Goal: Find specific page/section: Find specific page/section

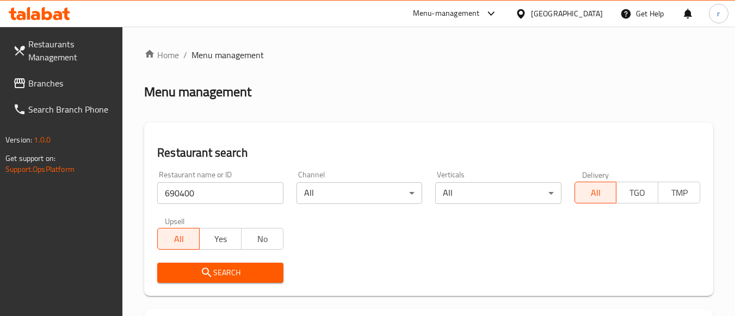
scroll to position [169, 0]
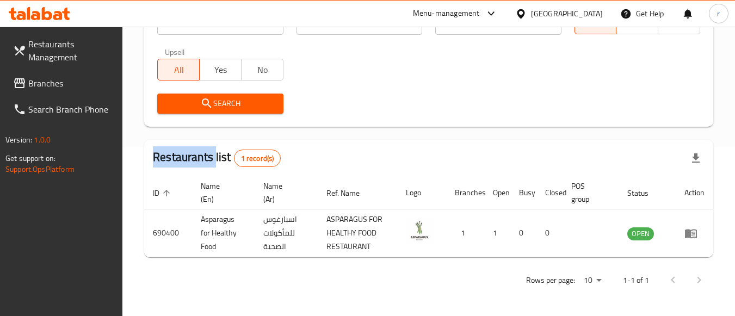
click at [50, 85] on span "Branches" at bounding box center [71, 83] width 86 height 13
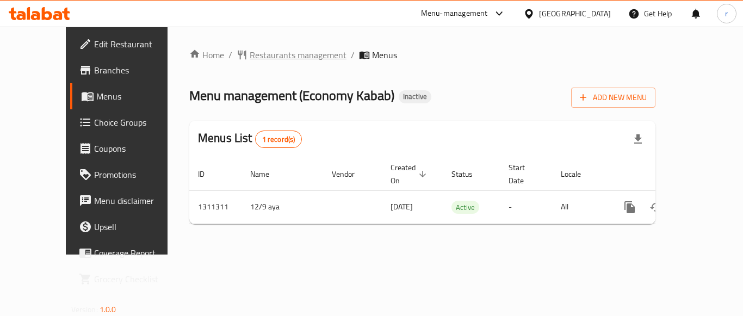
click at [252, 54] on span "Restaurants management" at bounding box center [298, 54] width 97 height 13
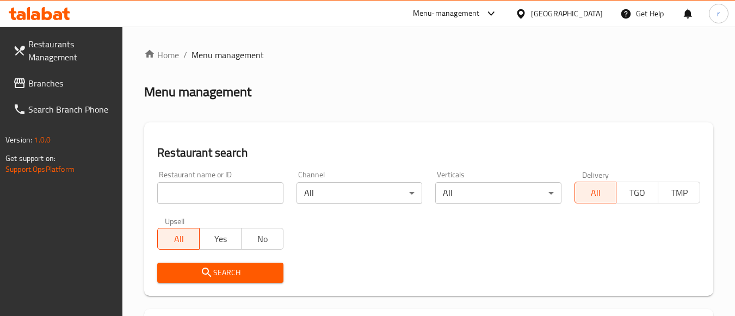
click at [209, 202] on input "search" at bounding box center [220, 193] width 126 height 22
paste input "705781"
type input "705781"
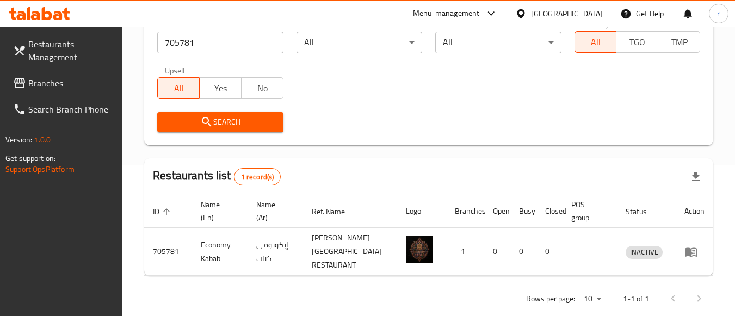
scroll to position [169, 0]
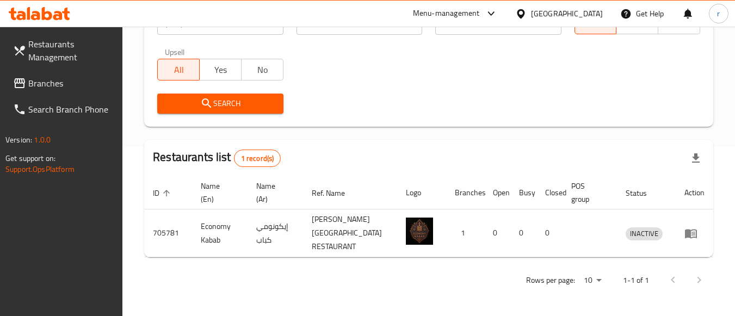
click at [57, 79] on span "Branches" at bounding box center [71, 83] width 86 height 13
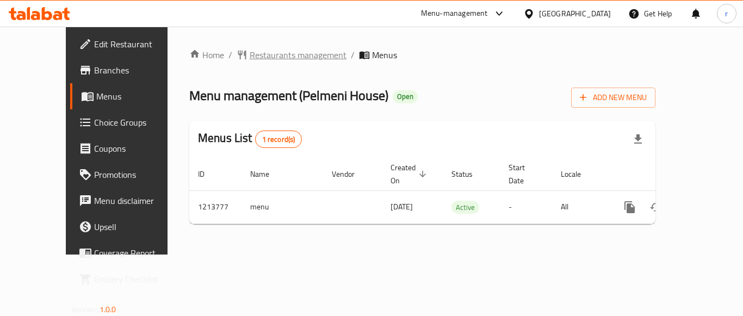
click at [254, 58] on span "Restaurants management" at bounding box center [298, 54] width 97 height 13
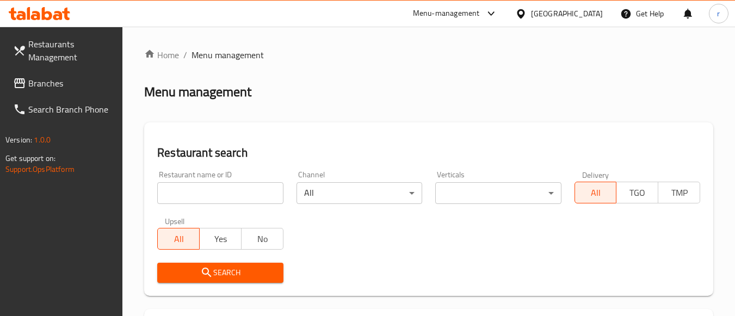
click at [193, 188] on input "search" at bounding box center [220, 193] width 126 height 22
paste input "671987"
type input "671987"
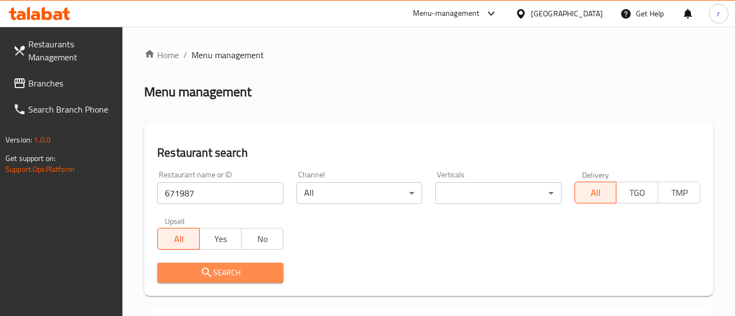
click at [211, 274] on icon "submit" at bounding box center [206, 272] width 13 height 13
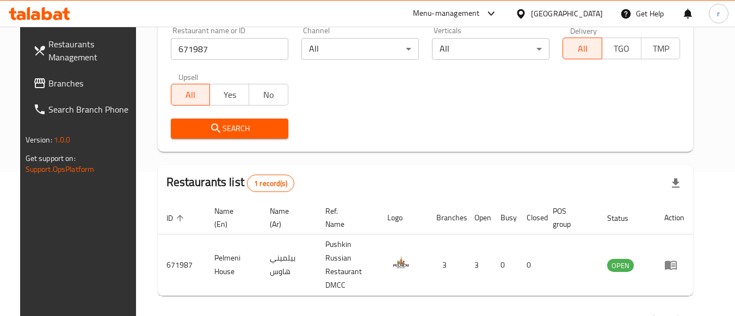
scroll to position [160, 0]
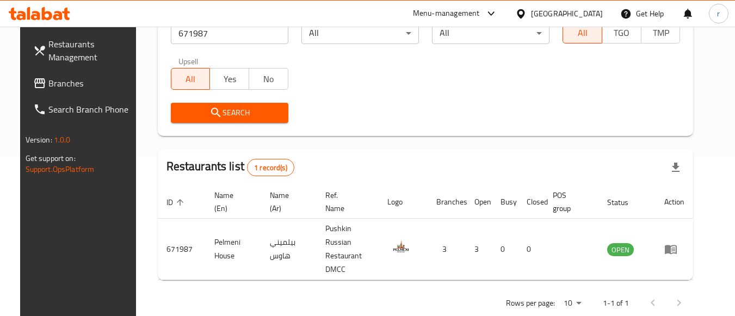
click at [581, 13] on div "[GEOGRAPHIC_DATA]" at bounding box center [567, 14] width 72 height 12
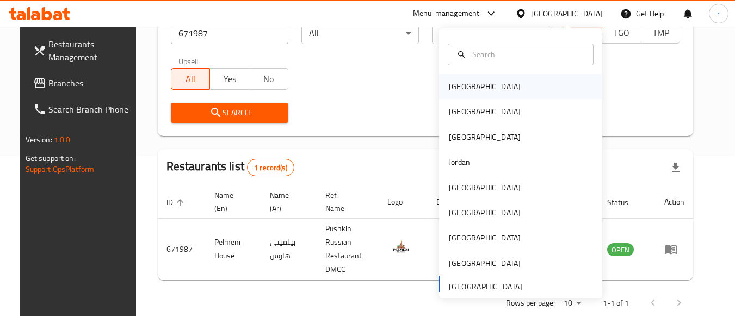
click at [457, 86] on div "Bahrain" at bounding box center [485, 87] width 72 height 12
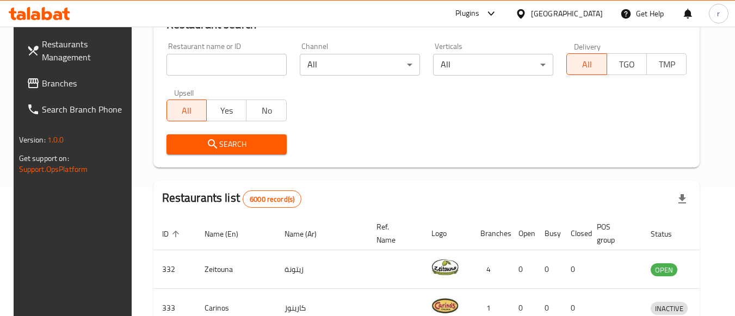
scroll to position [160, 0]
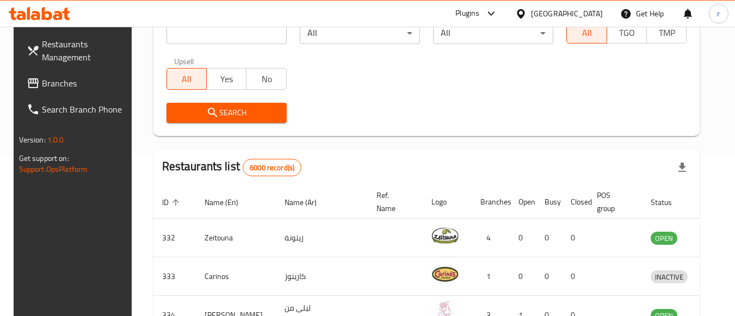
click at [27, 79] on span at bounding box center [34, 83] width 15 height 13
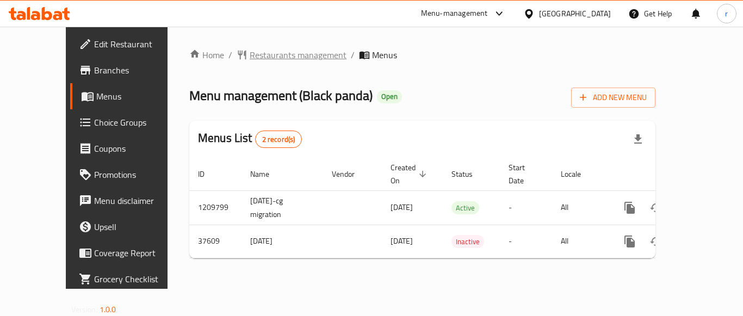
click at [250, 57] on span "Restaurants management" at bounding box center [298, 54] width 97 height 13
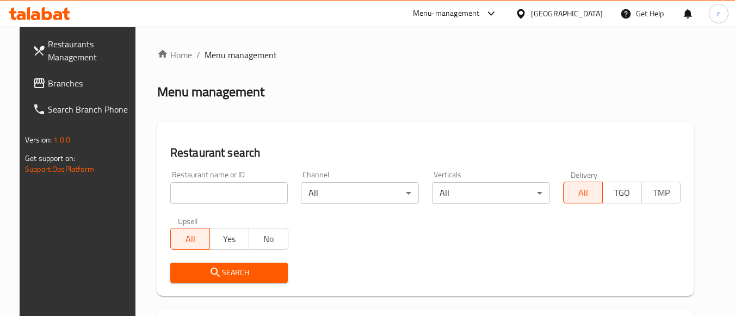
click at [212, 182] on div at bounding box center [367, 158] width 735 height 316
click at [210, 190] on input "search" at bounding box center [229, 193] width 118 height 22
paste input "19563"
type input "19563"
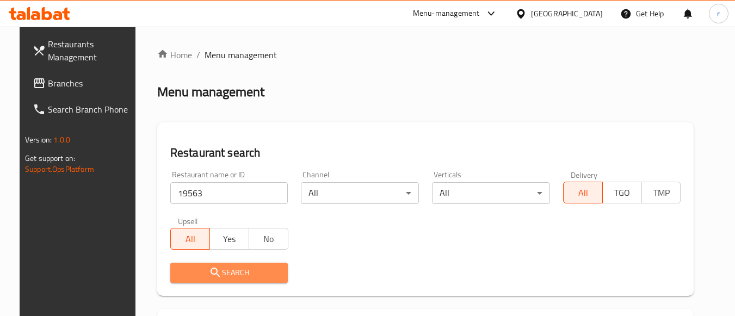
click at [223, 266] on span "Search" at bounding box center [229, 273] width 101 height 14
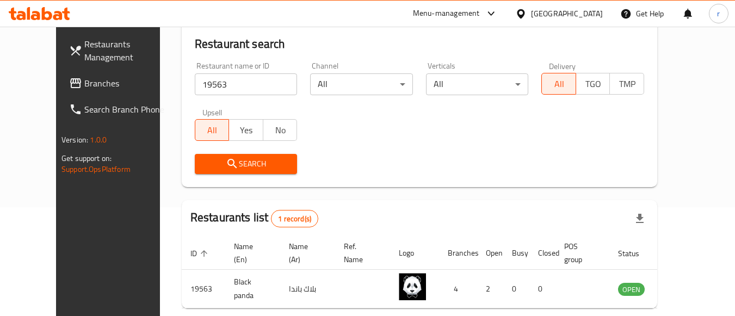
scroll to position [160, 0]
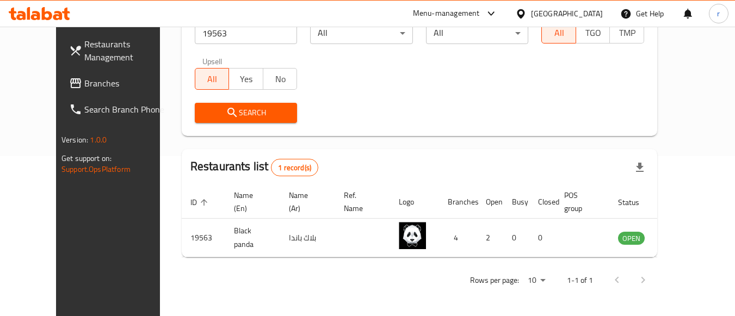
click at [379, 100] on div "Search" at bounding box center [419, 112] width 463 height 33
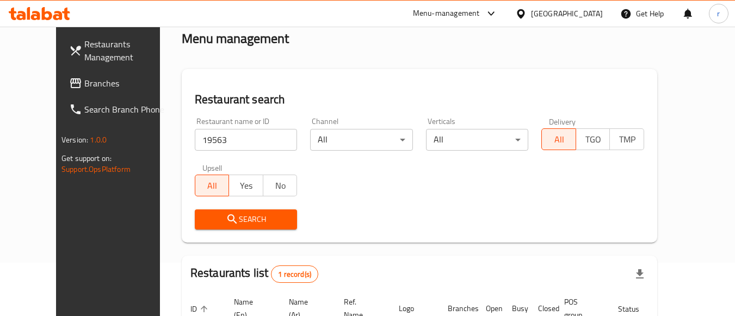
scroll to position [51, 0]
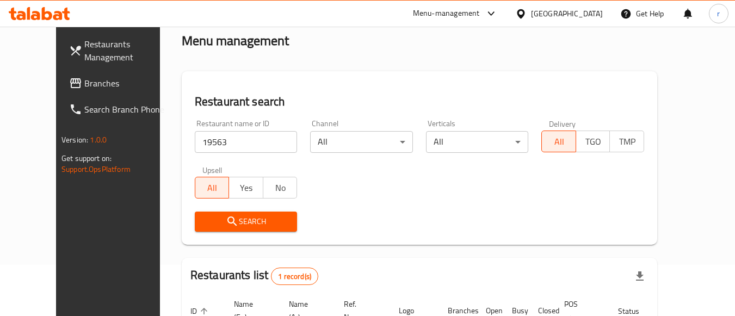
click at [593, 16] on div "Bahrain" at bounding box center [567, 14] width 72 height 12
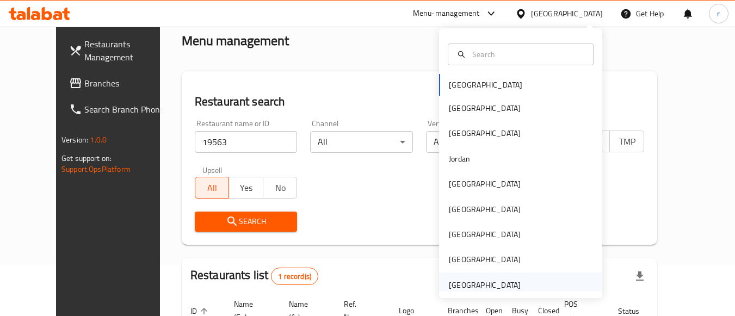
click at [464, 281] on div "[GEOGRAPHIC_DATA]" at bounding box center [485, 285] width 72 height 12
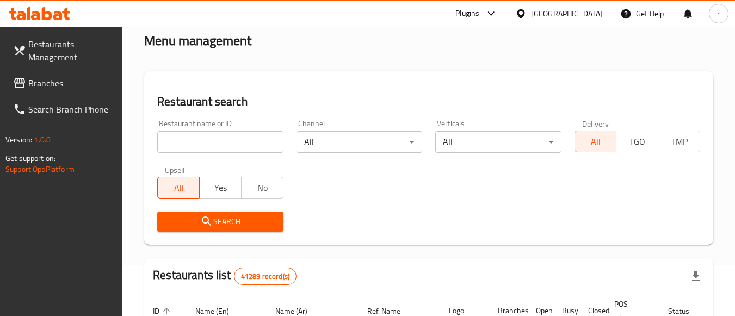
click at [27, 78] on span at bounding box center [20, 83] width 15 height 13
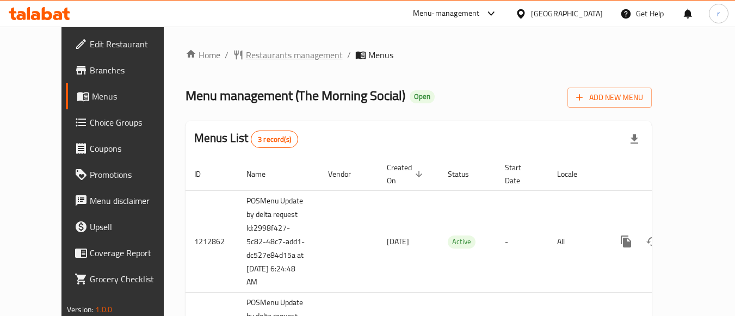
click at [246, 50] on span "Restaurants management" at bounding box center [294, 54] width 97 height 13
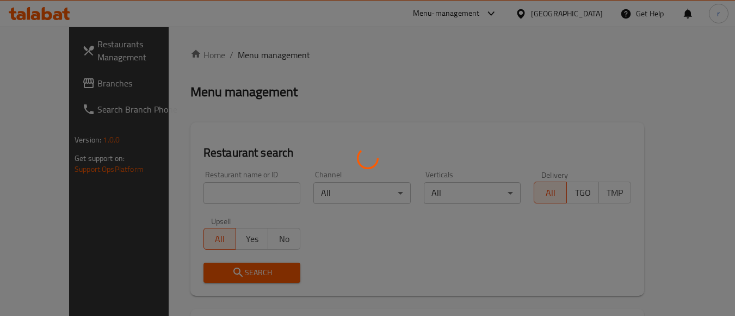
click at [206, 184] on div at bounding box center [367, 158] width 735 height 316
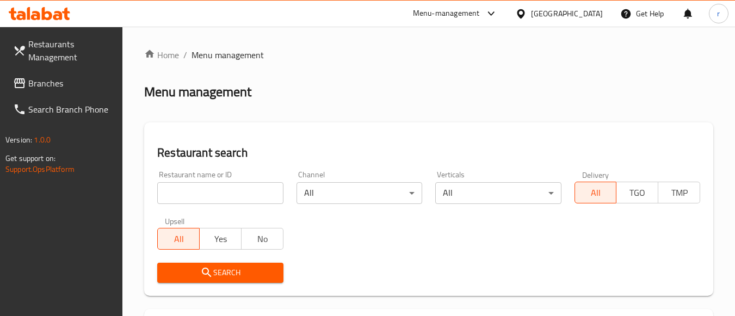
click at [203, 192] on input "search" at bounding box center [220, 193] width 126 height 22
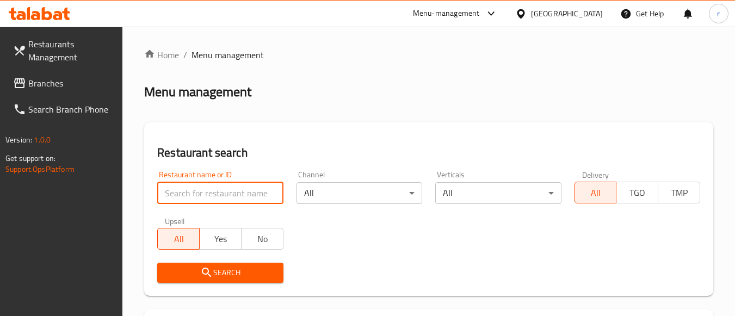
click at [203, 192] on input "search" at bounding box center [220, 193] width 126 height 22
paste input "633740"
type input "633740"
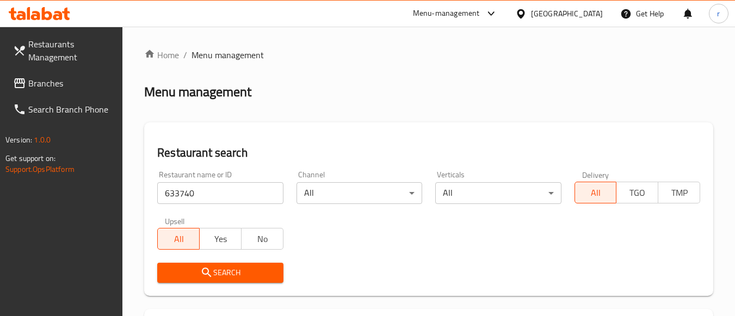
click at [194, 265] on button "Search" at bounding box center [220, 273] width 126 height 20
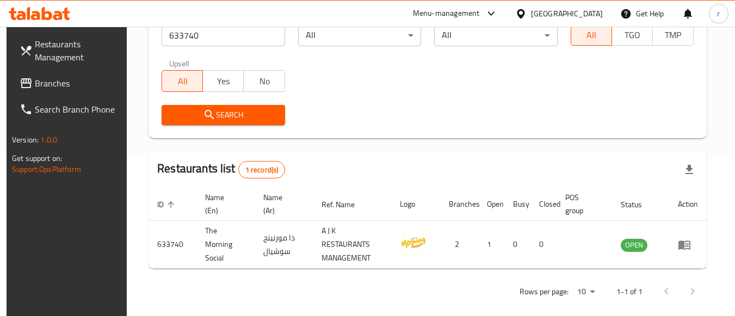
scroll to position [169, 0]
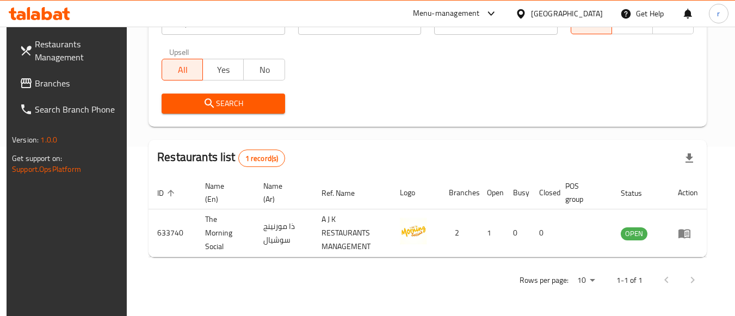
click at [58, 85] on span "Branches" at bounding box center [78, 83] width 86 height 13
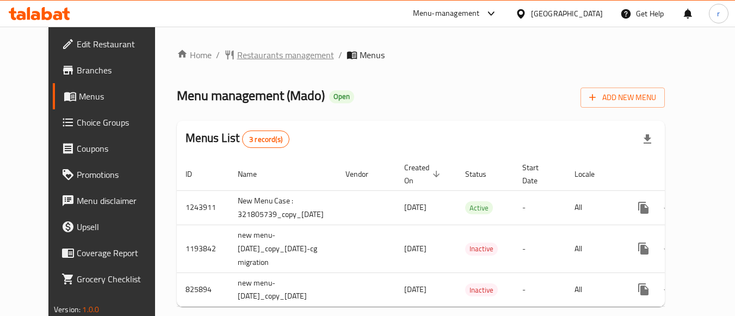
click at [237, 61] on span "Restaurants management" at bounding box center [285, 54] width 97 height 13
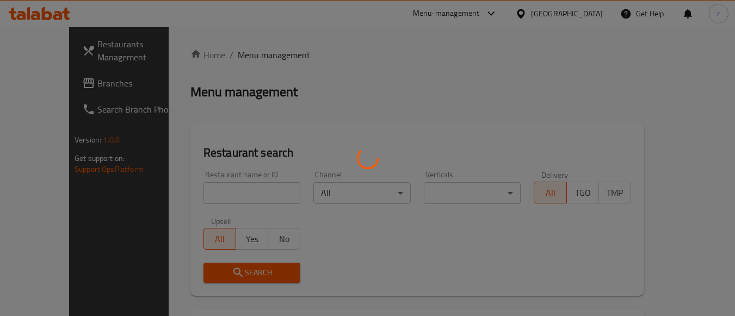
click at [236, 57] on div at bounding box center [367, 158] width 735 height 316
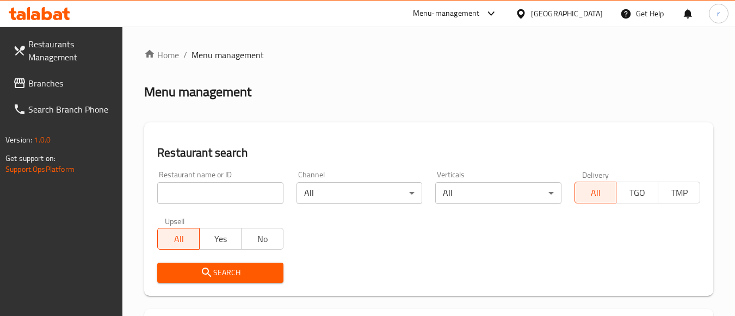
click at [208, 186] on input "search" at bounding box center [220, 193] width 126 height 22
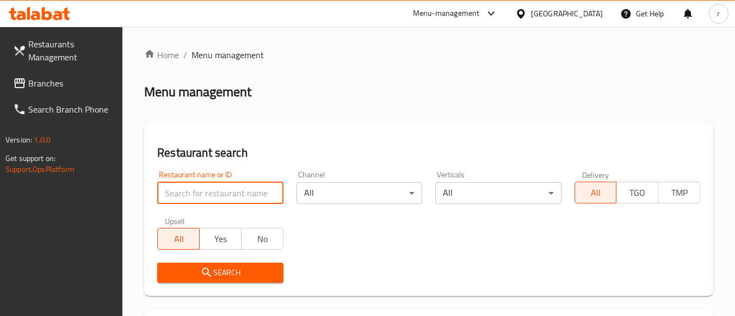
click at [208, 186] on input "search" at bounding box center [220, 193] width 126 height 22
paste input "15045"
type input "15045"
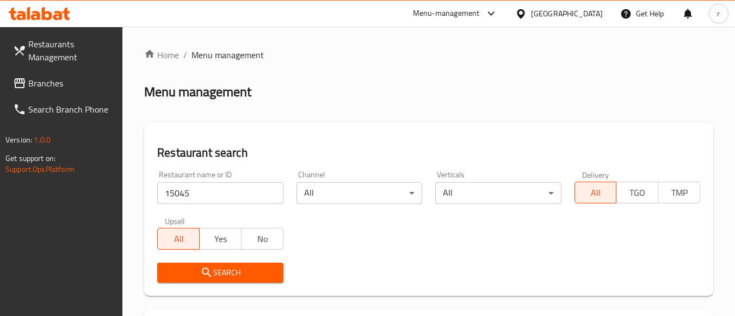
click at [193, 273] on span "Search" at bounding box center [220, 273] width 108 height 14
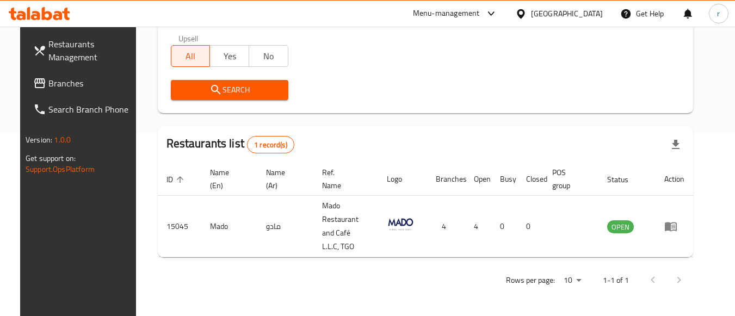
scroll to position [160, 0]
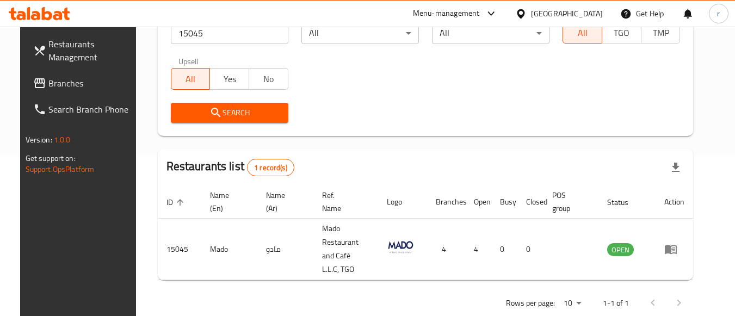
click at [48, 84] on span "Branches" at bounding box center [91, 83] width 86 height 13
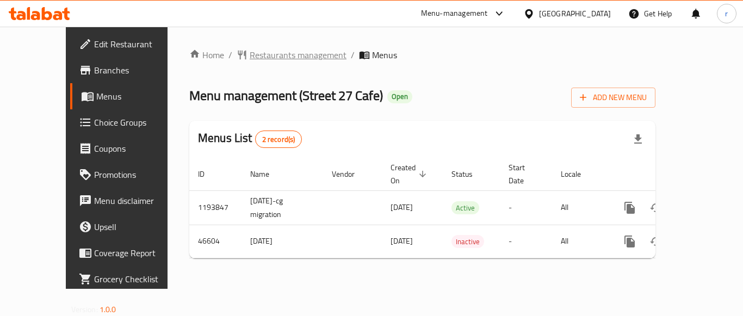
click at [261, 57] on span "Restaurants management" at bounding box center [298, 54] width 97 height 13
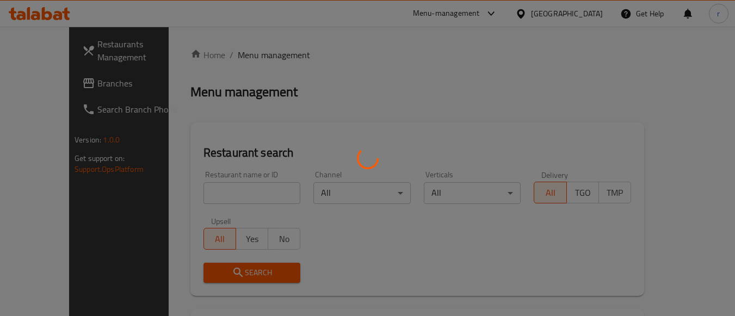
click at [219, 189] on div at bounding box center [367, 158] width 735 height 316
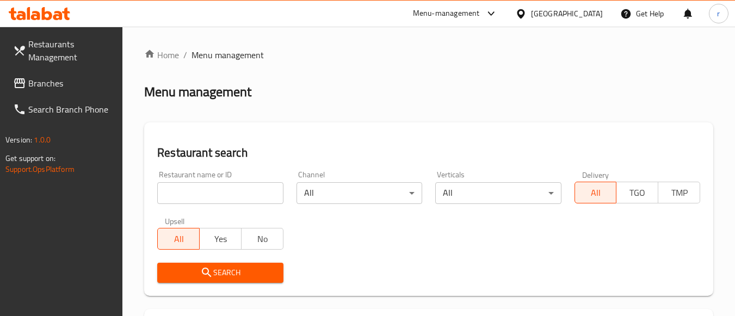
click at [219, 189] on input "search" at bounding box center [220, 193] width 126 height 22
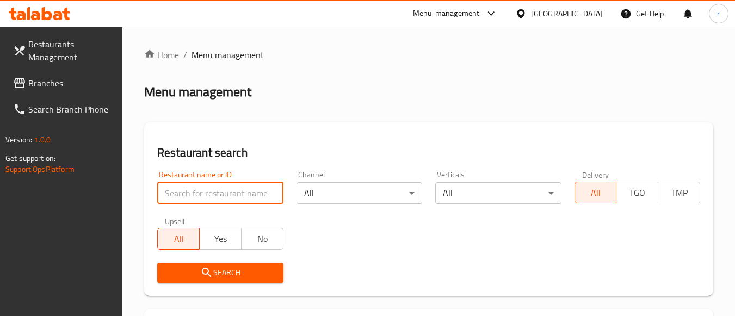
paste input "23735"
type input "23735"
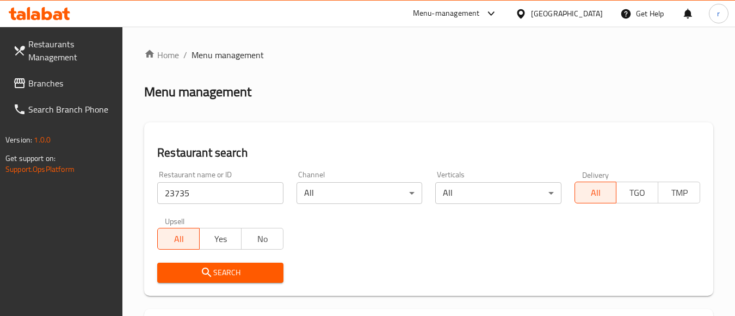
click at [191, 263] on button "Search" at bounding box center [220, 273] width 126 height 20
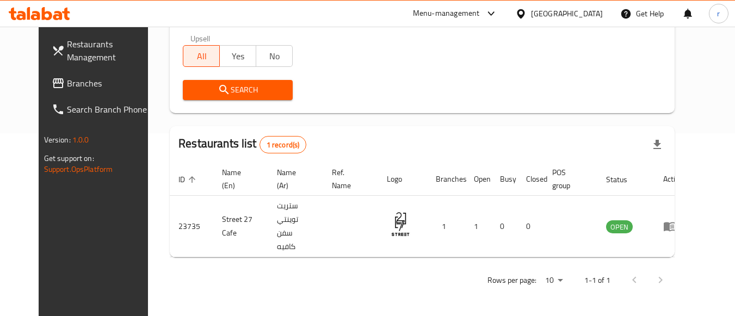
scroll to position [160, 0]
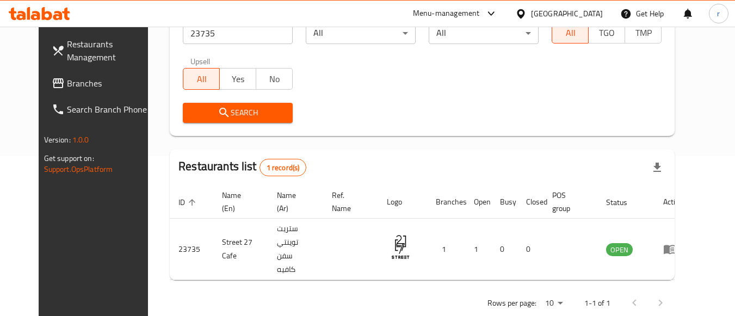
click at [586, 16] on div "[GEOGRAPHIC_DATA]" at bounding box center [567, 14] width 72 height 12
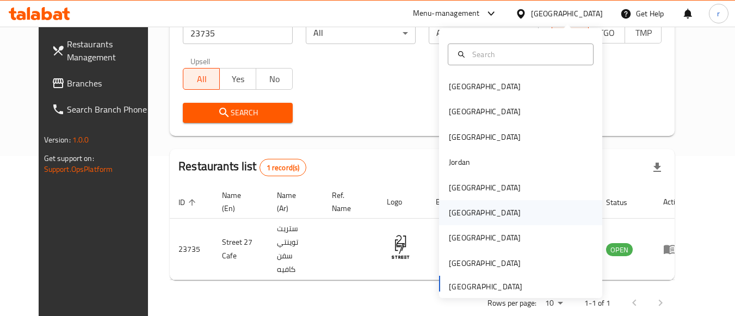
click at [449, 212] on div "Oman" at bounding box center [485, 213] width 72 height 12
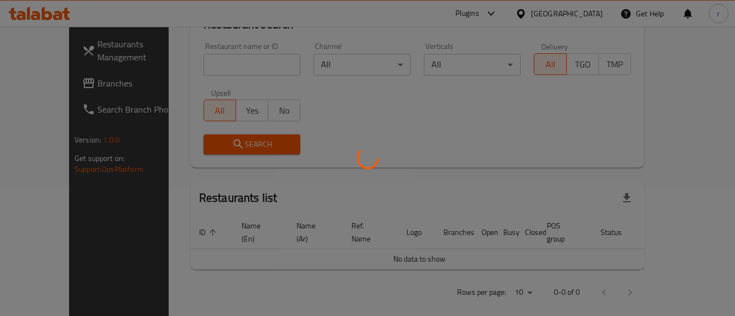
scroll to position [160, 0]
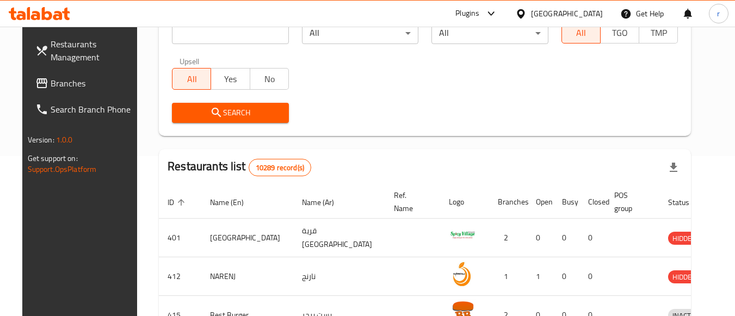
click at [51, 81] on span "Branches" at bounding box center [94, 83] width 86 height 13
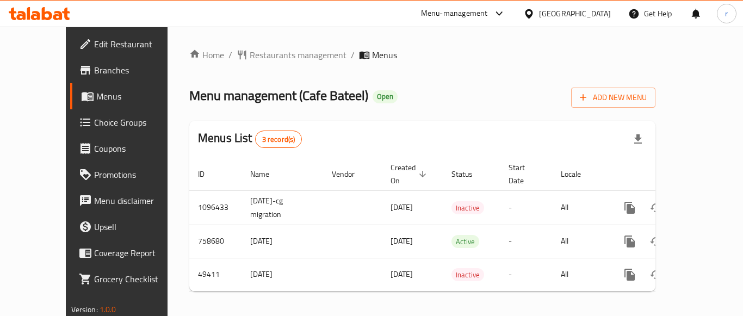
click at [275, 65] on div "Home / Restaurants management / Menus Menu management ( Cafe Bateel ) Open Add …" at bounding box center [422, 174] width 466 height 252
click at [272, 54] on span "Restaurants management" at bounding box center [298, 54] width 97 height 13
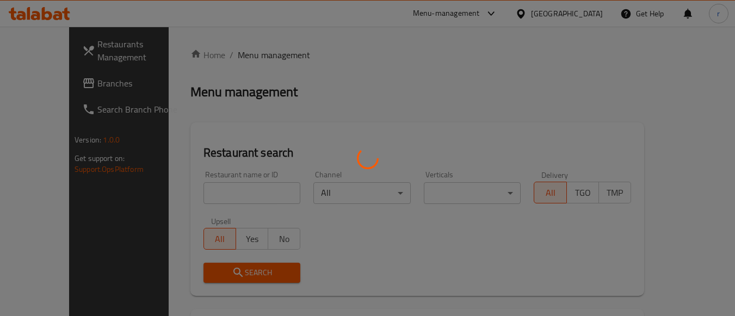
click at [201, 193] on div at bounding box center [367, 158] width 735 height 316
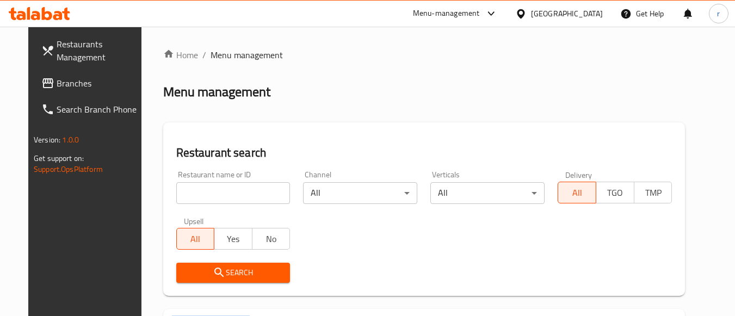
click at [201, 193] on input "search" at bounding box center [233, 193] width 114 height 22
paste input "10745"
type input "10745"
click at [190, 275] on span "Search" at bounding box center [233, 273] width 97 height 14
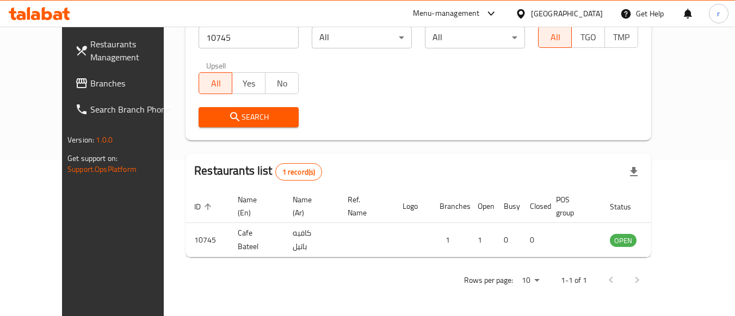
scroll to position [160, 0]
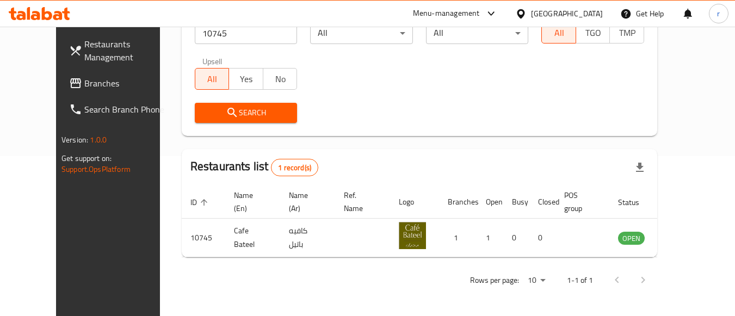
click at [599, 11] on div "Oman" at bounding box center [567, 14] width 72 height 12
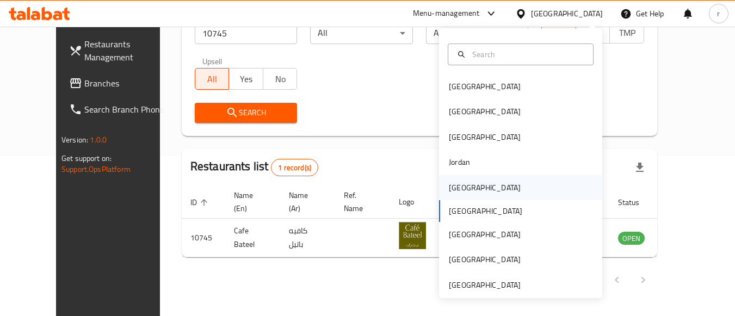
click at [456, 190] on div "Kuwait" at bounding box center [485, 188] width 72 height 12
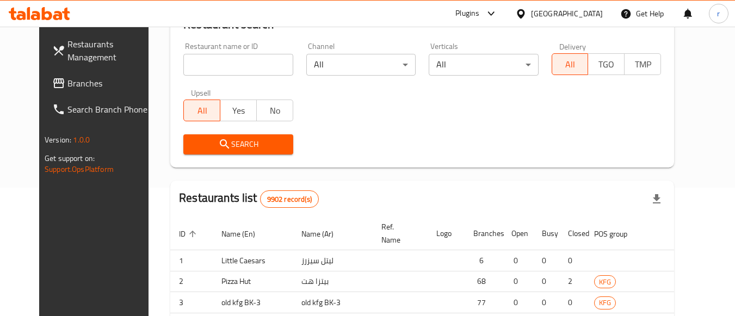
scroll to position [160, 0]
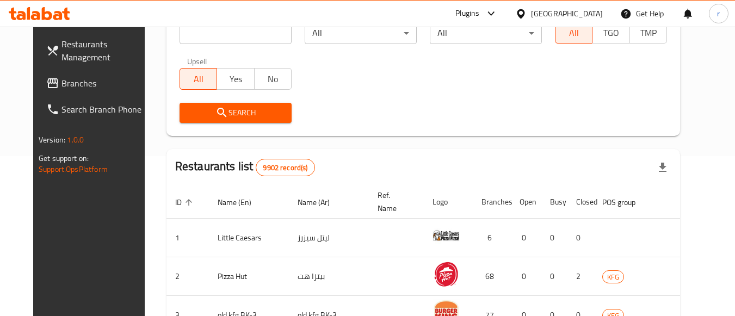
click at [63, 81] on span "Branches" at bounding box center [104, 83] width 86 height 13
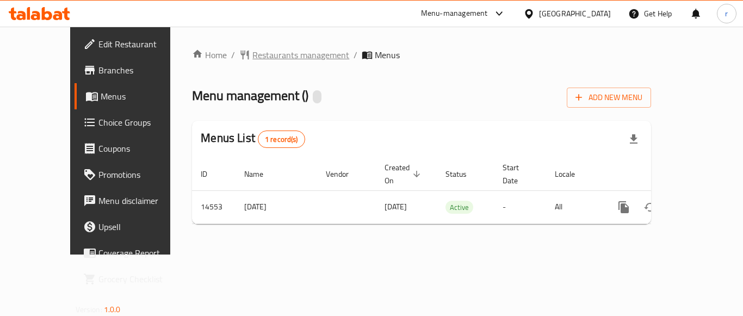
click at [261, 53] on span "Restaurants management" at bounding box center [300, 54] width 97 height 13
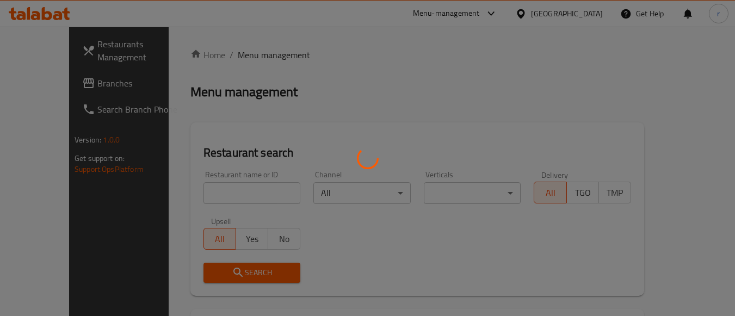
click at [225, 185] on div at bounding box center [367, 158] width 735 height 316
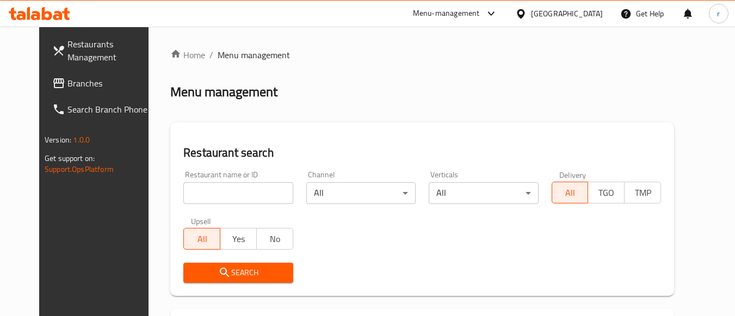
click at [228, 195] on input "search" at bounding box center [237, 193] width 109 height 22
click at [229, 195] on input "search" at bounding box center [237, 193] width 109 height 22
paste input "8818"
type input "8818"
click at [218, 272] on icon "submit" at bounding box center [224, 272] width 13 height 13
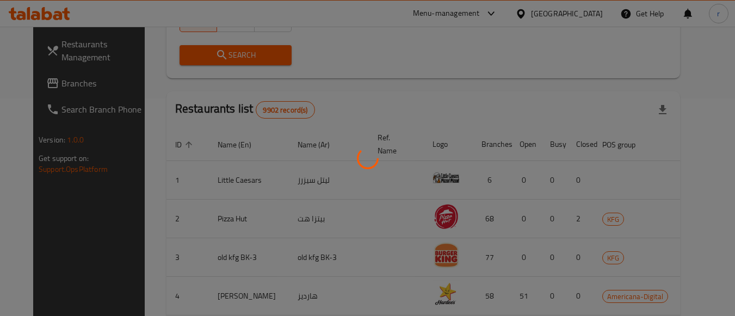
scroll to position [160, 0]
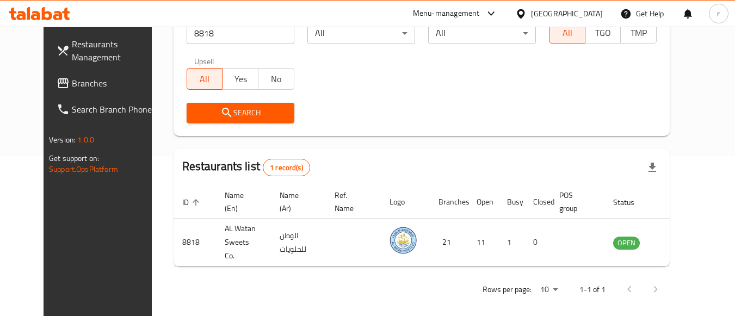
click at [595, 17] on div "[GEOGRAPHIC_DATA]" at bounding box center [567, 14] width 72 height 12
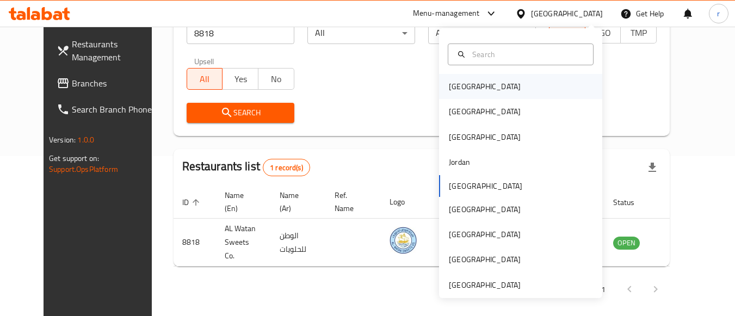
click at [473, 81] on div "[GEOGRAPHIC_DATA]" at bounding box center [484, 86] width 89 height 25
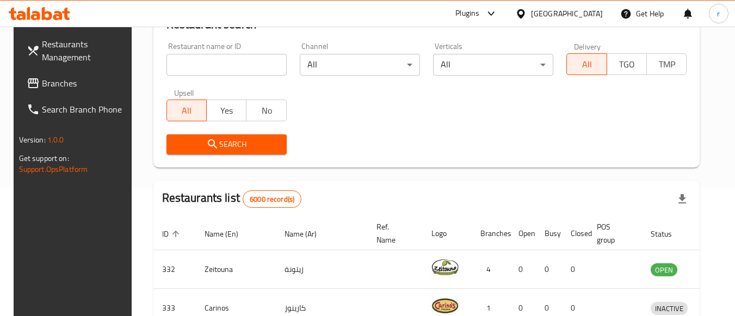
scroll to position [160, 0]
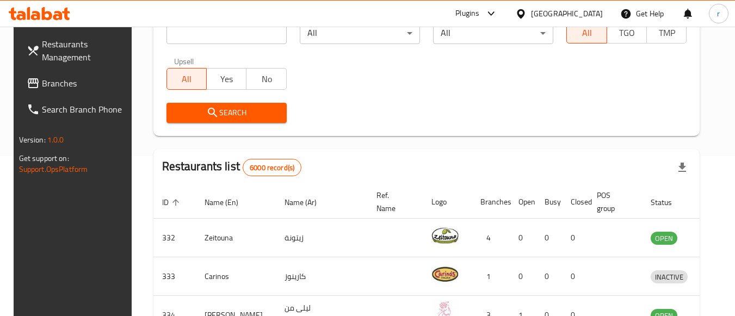
click at [42, 85] on span "Branches" at bounding box center [85, 83] width 86 height 13
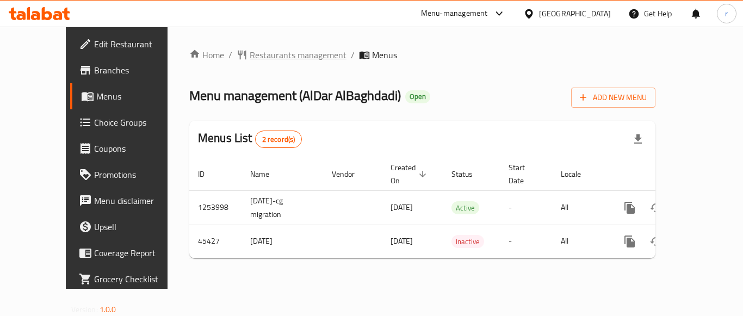
click at [250, 51] on span "Restaurants management" at bounding box center [298, 54] width 97 height 13
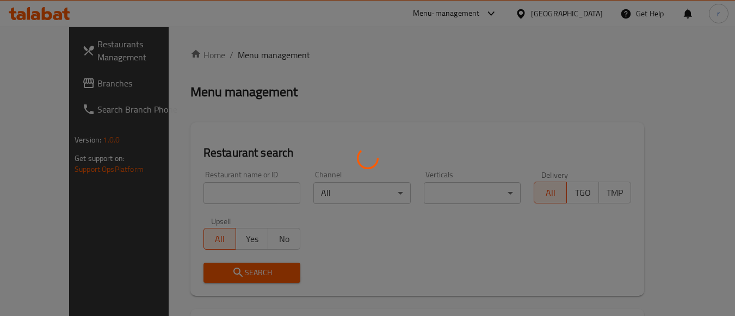
click at [211, 188] on div at bounding box center [367, 158] width 735 height 316
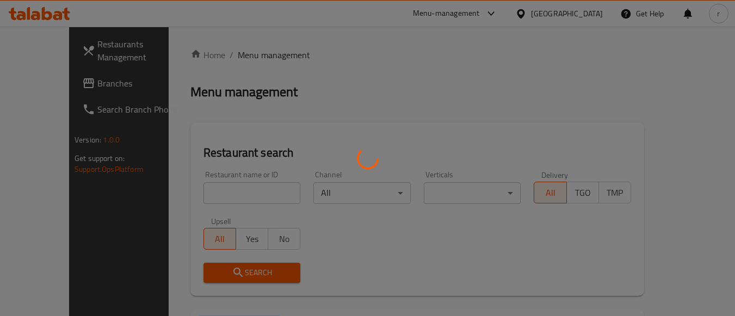
click at [211, 189] on div at bounding box center [367, 158] width 735 height 316
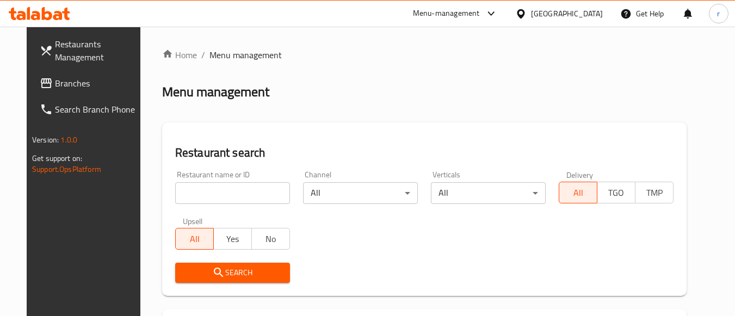
click at [218, 188] on input "search" at bounding box center [232, 193] width 115 height 22
paste input "23129"
type input "23129"
click at [194, 268] on span "Search" at bounding box center [232, 273] width 97 height 14
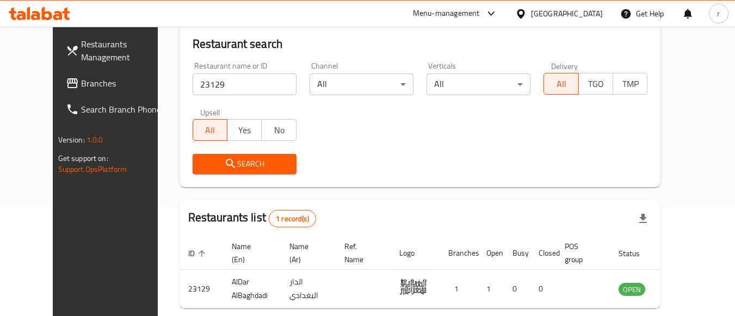
scroll to position [160, 0]
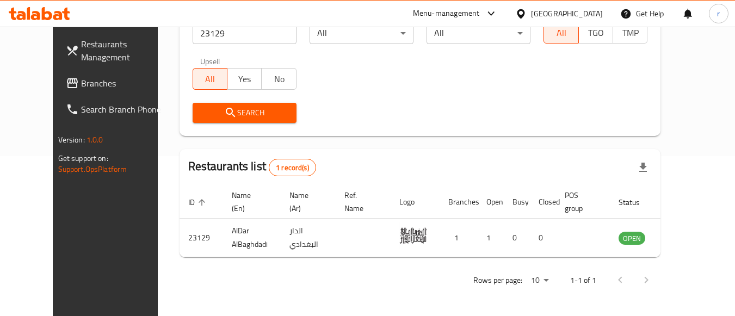
click at [81, 85] on span "Branches" at bounding box center [124, 83] width 86 height 13
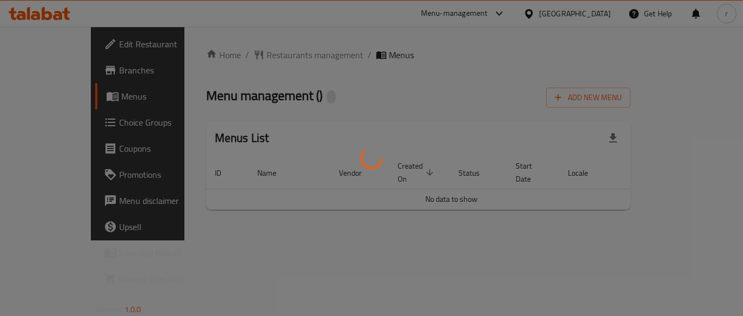
click at [245, 55] on div at bounding box center [371, 158] width 743 height 316
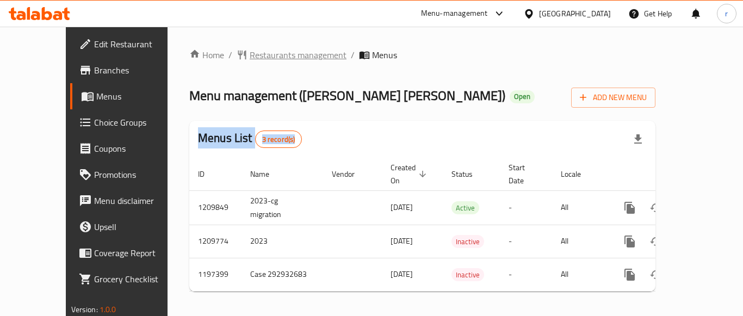
click at [250, 53] on span "Restaurants management" at bounding box center [298, 54] width 97 height 13
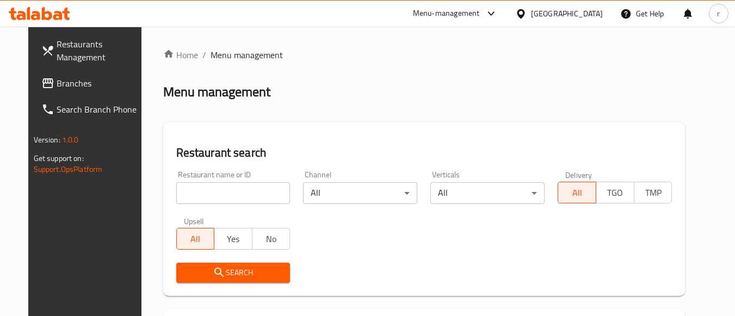
click at [231, 189] on input "search" at bounding box center [233, 193] width 114 height 22
paste input "18057"
type input "18057"
click at [213, 270] on icon "submit" at bounding box center [219, 272] width 13 height 13
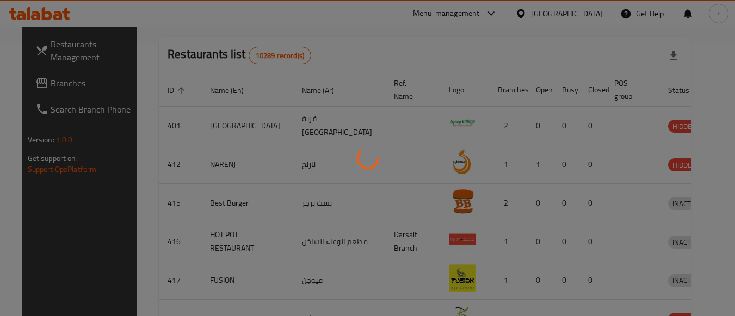
scroll to position [160, 0]
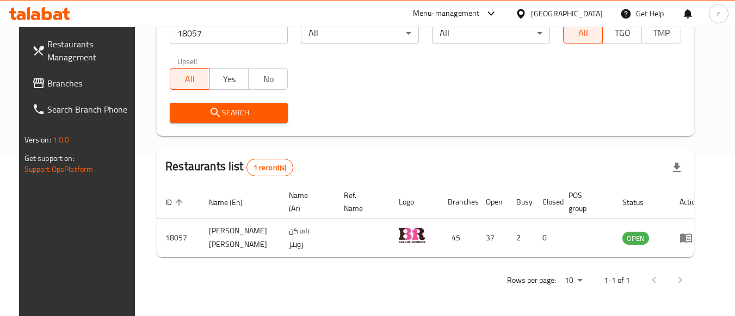
click at [527, 9] on icon at bounding box center [520, 13] width 11 height 11
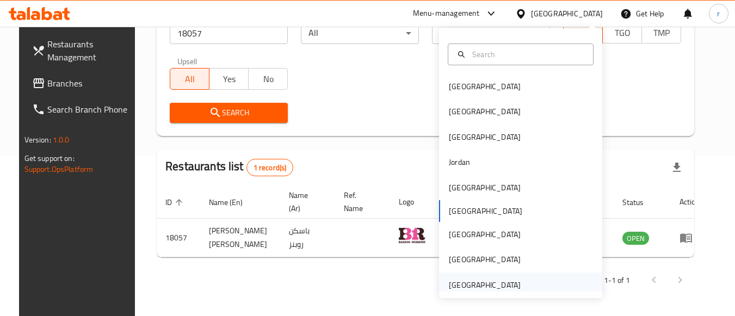
click at [460, 288] on div "[GEOGRAPHIC_DATA]" at bounding box center [485, 285] width 72 height 12
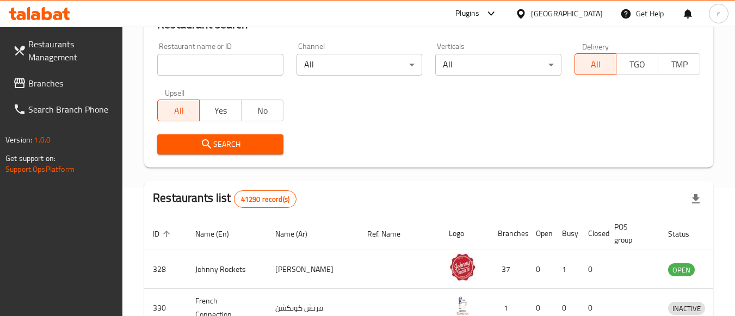
scroll to position [160, 0]
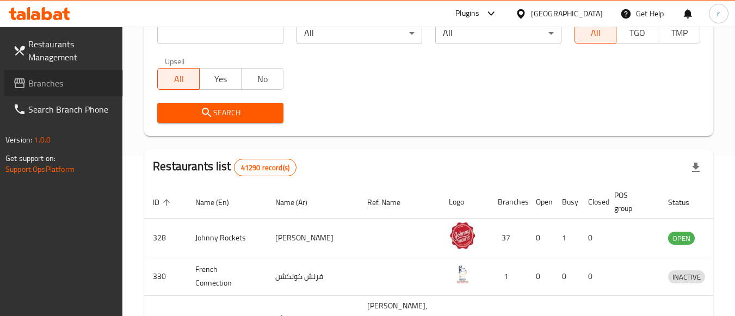
click at [50, 83] on span "Branches" at bounding box center [71, 83] width 86 height 13
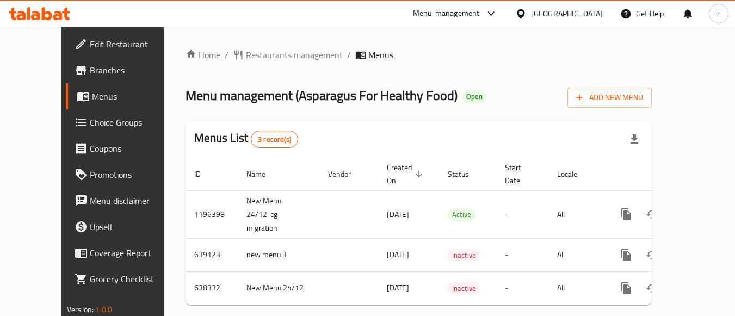
click at [248, 61] on span "Restaurants management" at bounding box center [294, 54] width 97 height 13
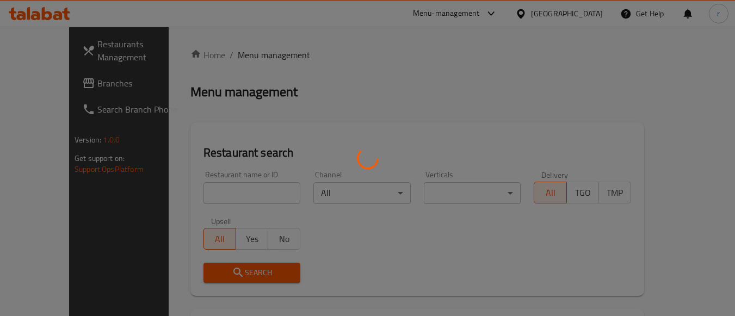
click at [199, 192] on div at bounding box center [367, 158] width 735 height 316
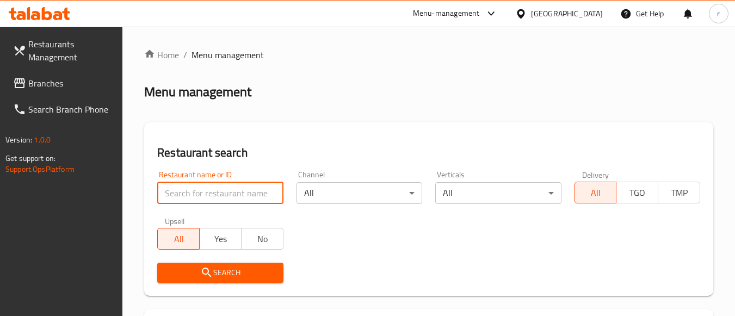
click at [199, 192] on input "search" at bounding box center [220, 193] width 126 height 22
paste input "633620"
type input "633620"
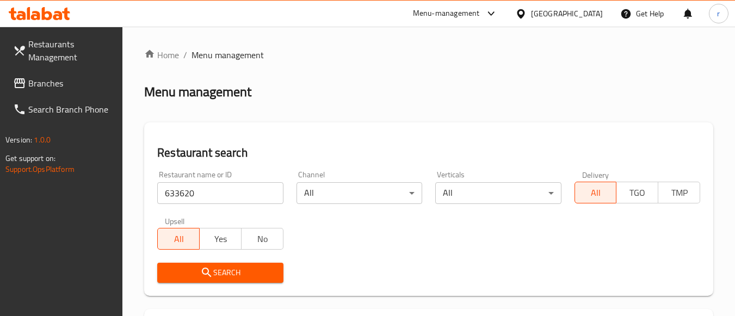
click at [197, 264] on button "Search" at bounding box center [220, 273] width 126 height 20
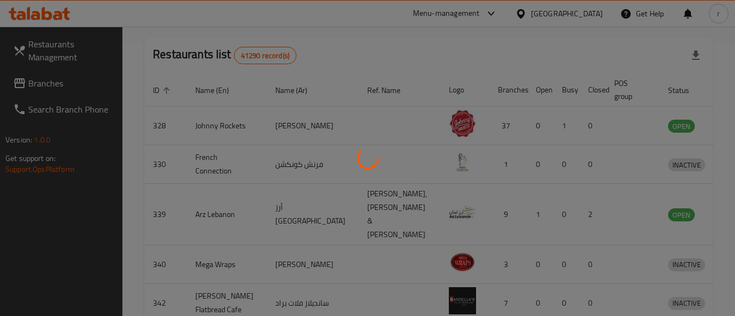
scroll to position [169, 0]
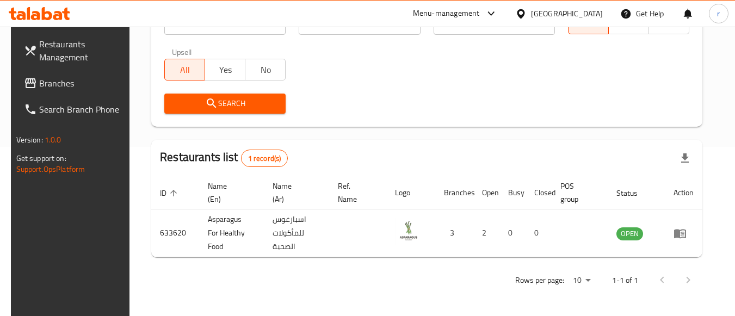
click at [65, 79] on span "Branches" at bounding box center [82, 83] width 86 height 13
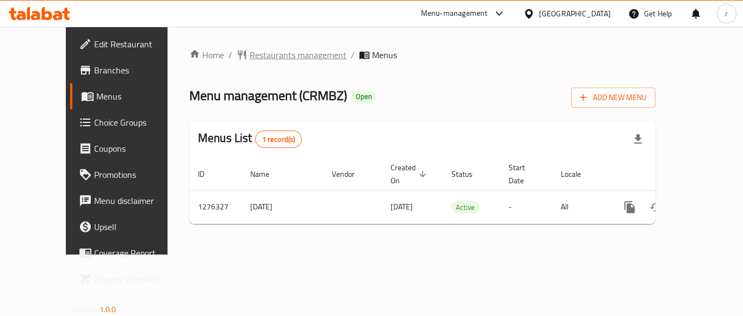
click at [262, 57] on span "Restaurants management" at bounding box center [298, 54] width 97 height 13
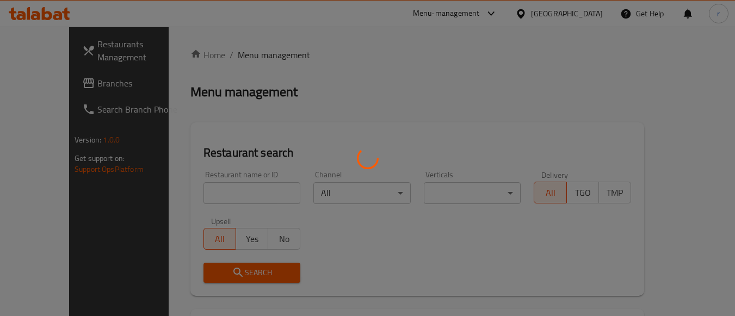
click at [194, 189] on div at bounding box center [367, 158] width 735 height 316
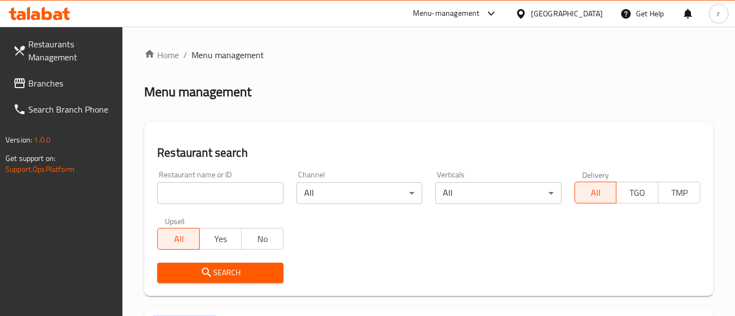
click at [194, 189] on div at bounding box center [367, 158] width 735 height 316
click at [194, 189] on input "search" at bounding box center [220, 193] width 126 height 22
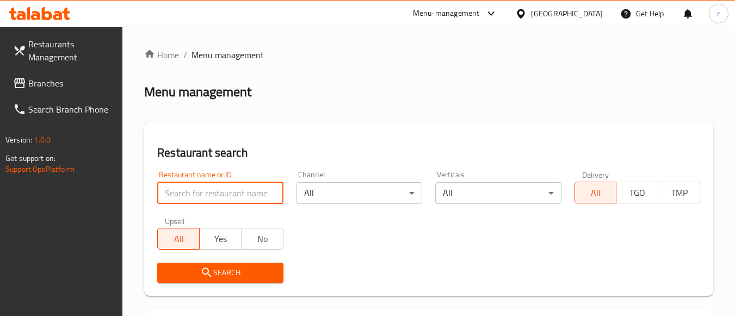
click at [194, 189] on input "search" at bounding box center [220, 193] width 126 height 22
paste input "691915"
type input "691915"
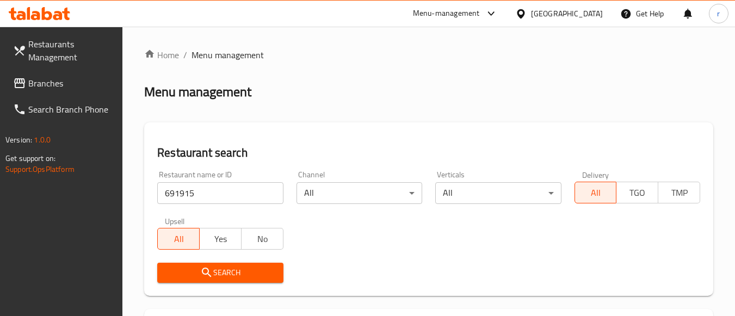
click at [211, 273] on icon "submit" at bounding box center [206, 272] width 13 height 13
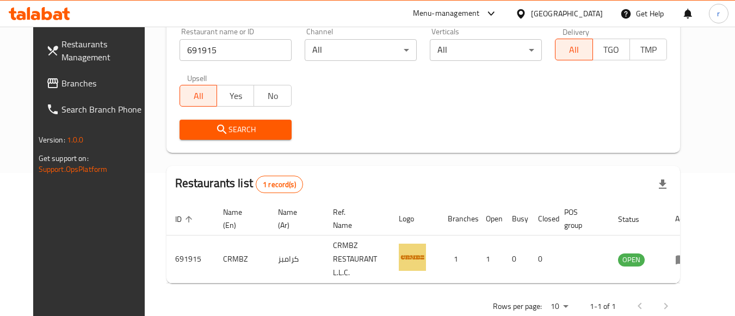
scroll to position [169, 0]
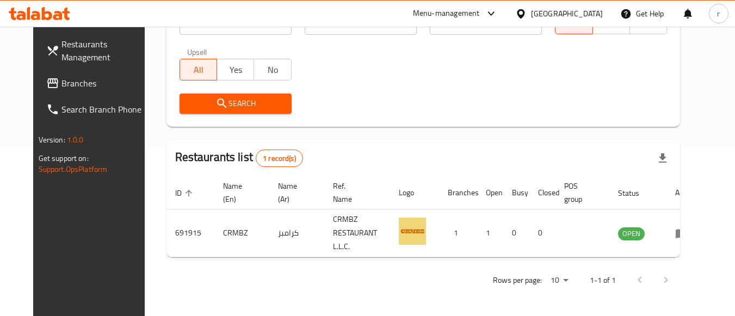
click at [61, 83] on span "Branches" at bounding box center [104, 83] width 86 height 13
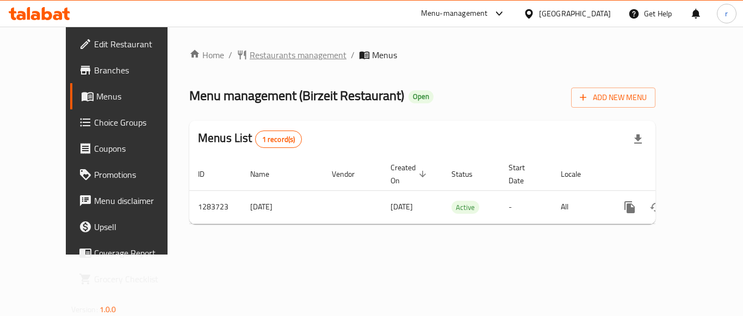
click at [250, 53] on span "Restaurants management" at bounding box center [298, 54] width 97 height 13
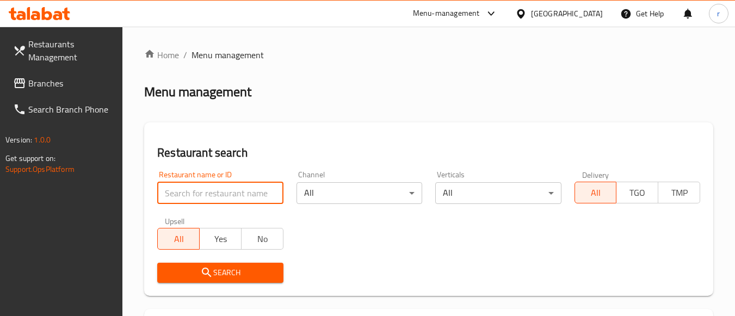
click at [220, 190] on input "search" at bounding box center [220, 193] width 126 height 22
paste input "695393"
type input "695393"
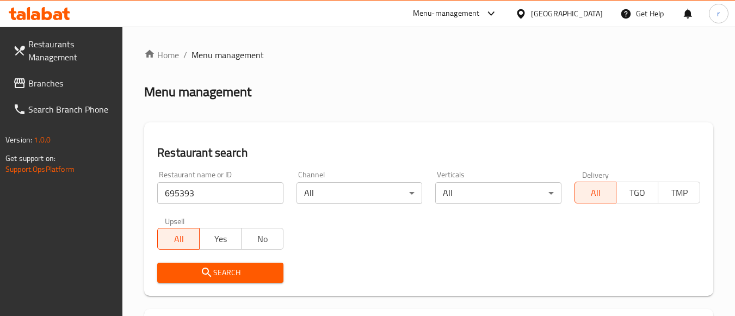
click at [207, 273] on icon "submit" at bounding box center [206, 272] width 13 height 13
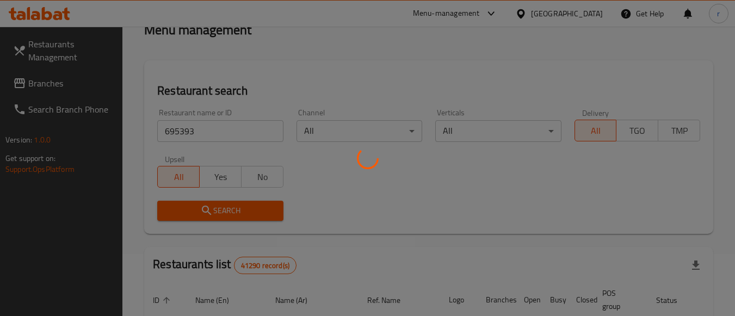
scroll to position [169, 0]
